Goal: Transaction & Acquisition: Book appointment/travel/reservation

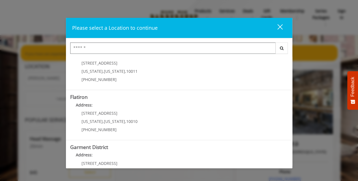
scroll to position [118, 0]
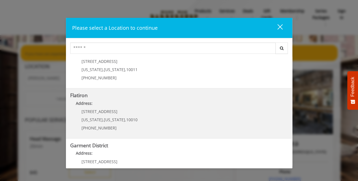
click at [184, 108] on "Address:" at bounding box center [179, 104] width 218 height 9
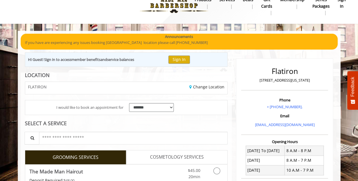
scroll to position [23, 0]
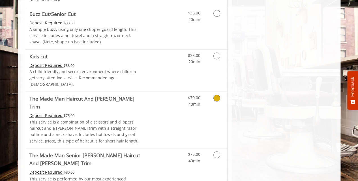
scroll to position [363, 0]
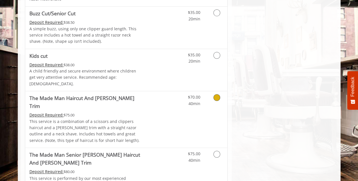
click at [215, 94] on icon "Grooming services" at bounding box center [217, 97] width 7 height 7
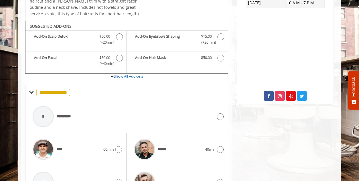
scroll to position [191, 0]
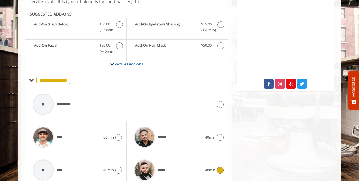
click at [222, 167] on icon at bounding box center [220, 170] width 7 height 7
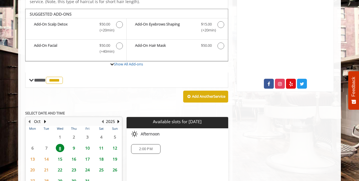
click at [74, 144] on span "9" at bounding box center [74, 148] width 9 height 8
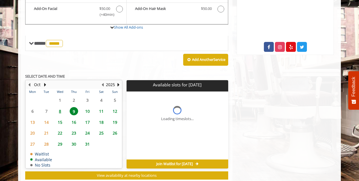
scroll to position [242, 0]
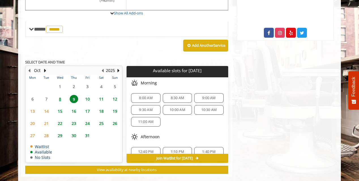
click at [209, 93] on div "9:00 AM" at bounding box center [208, 98] width 29 height 10
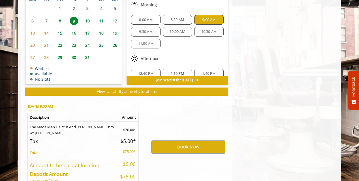
scroll to position [344, 0]
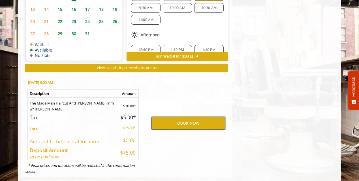
click at [192, 117] on button "BOOK NOW" at bounding box center [189, 123] width 74 height 13
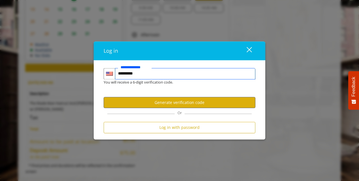
type input "**********"
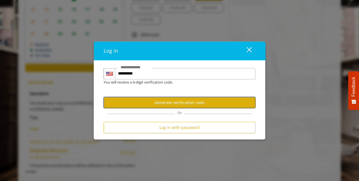
scroll to position [0, 0]
click at [158, 106] on button "Generate verification code" at bounding box center [180, 102] width 152 height 11
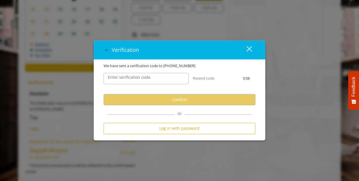
click at [142, 79] on label "Enter verification code" at bounding box center [129, 78] width 48 height 6
click at [142, 79] on input "Enter verification code" at bounding box center [146, 78] width 85 height 11
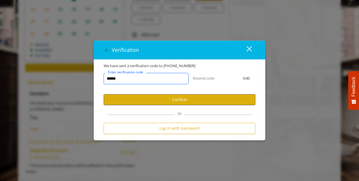
type input "******"
click at [150, 102] on button "Confirm" at bounding box center [180, 99] width 152 height 11
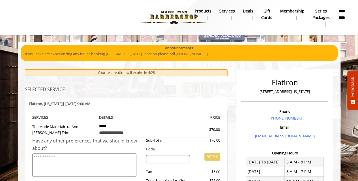
click at [150, 102] on div "[GEOGRAPHIC_DATA] , [US_STATE] | [DATE] 9:00 AM" at bounding box center [126, 104] width 203 height 12
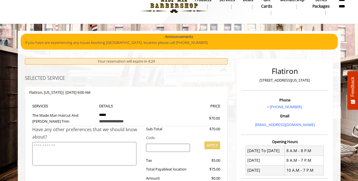
scroll to position [115, 0]
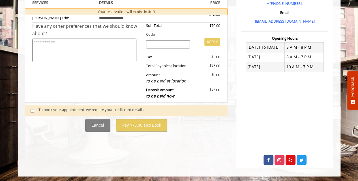
click at [44, 108] on div "To book your appointment, we require your credit card details." at bounding box center [131, 111] width 184 height 8
click at [29, 112] on span at bounding box center [34, 111] width 17 height 8
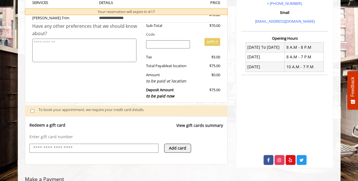
scroll to position [130, 0]
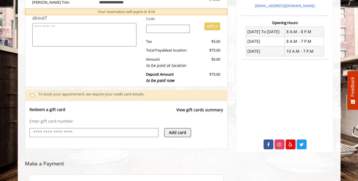
click at [209, 131] on div "Add card" at bounding box center [196, 135] width 65 height 15
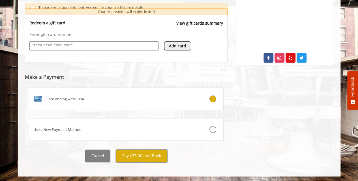
click at [132, 155] on button "Pay $75.00 and Book" at bounding box center [141, 156] width 51 height 13
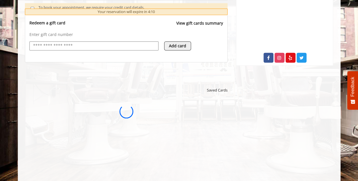
scroll to position [0, 0]
